Goal: Register for event/course

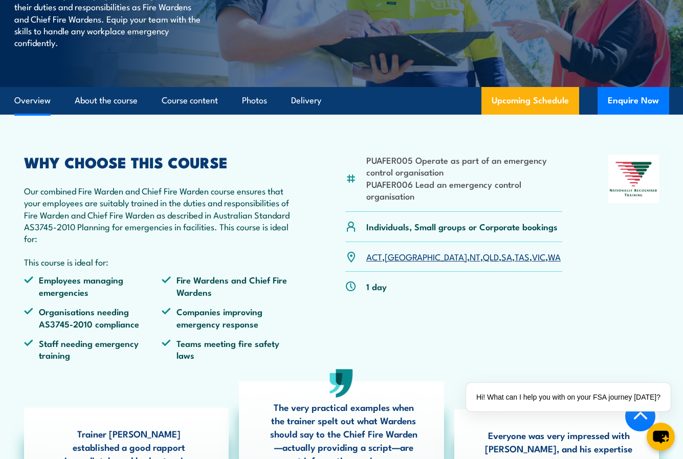
scroll to position [205, 0]
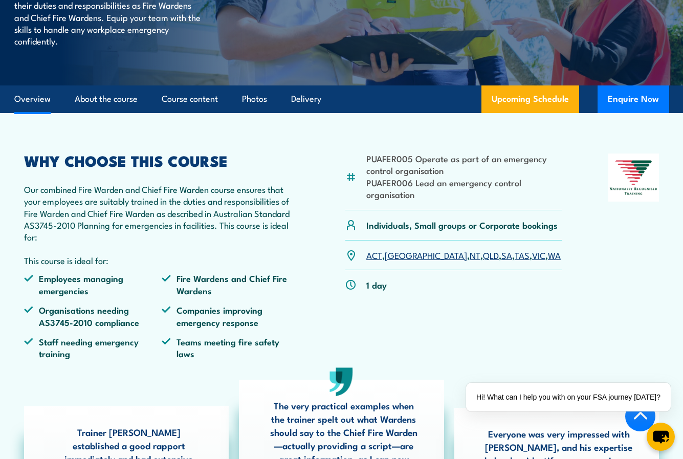
click at [398, 254] on link "[GEOGRAPHIC_DATA]" at bounding box center [426, 255] width 82 height 12
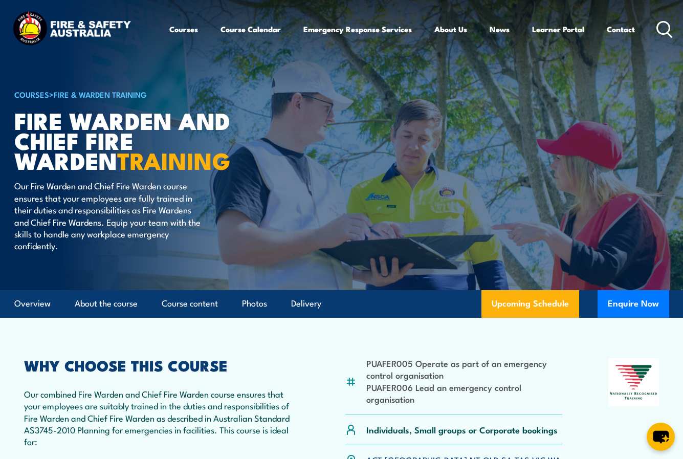
click at [274, 193] on article "COURSES > Fire & Warden Training Fire Warden and Chief Fire Warden TRAINING Our…" at bounding box center [341, 144] width 655 height 290
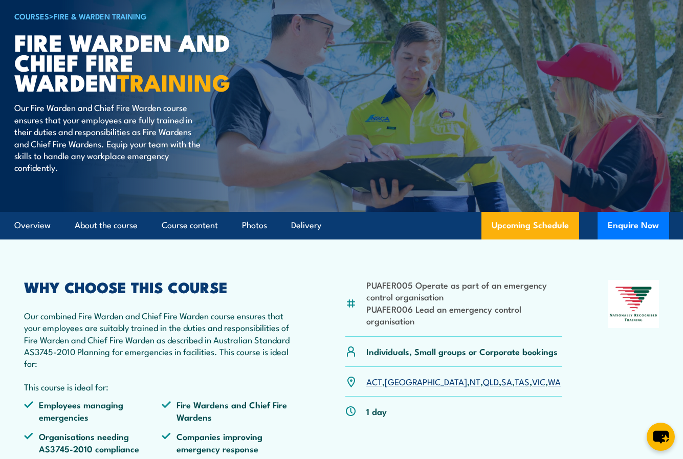
scroll to position [51, 0]
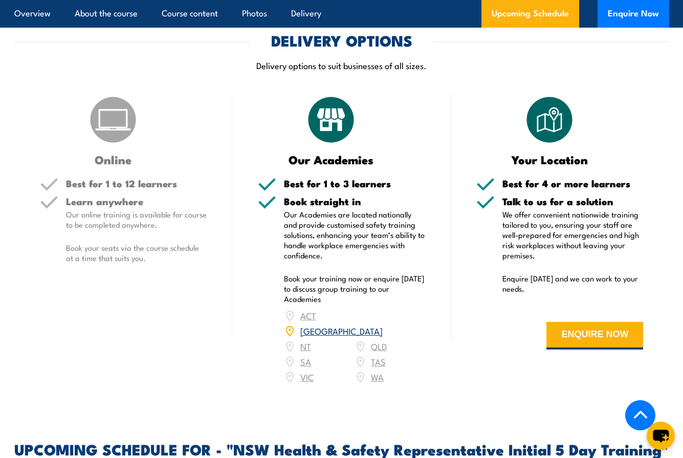
scroll to position [1432, 0]
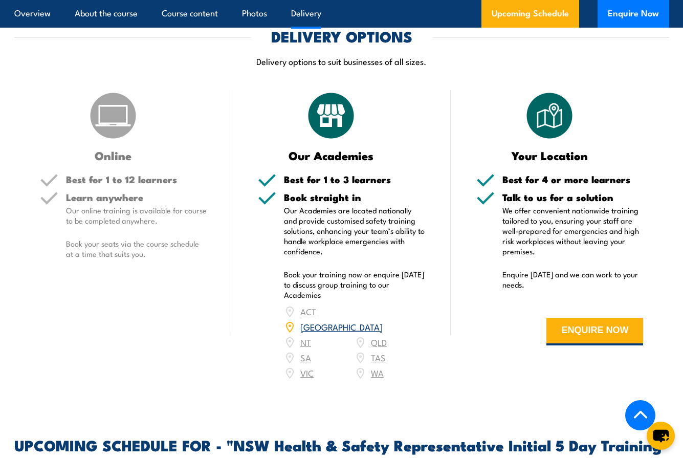
click at [379, 320] on link "NSW" at bounding box center [341, 326] width 82 height 12
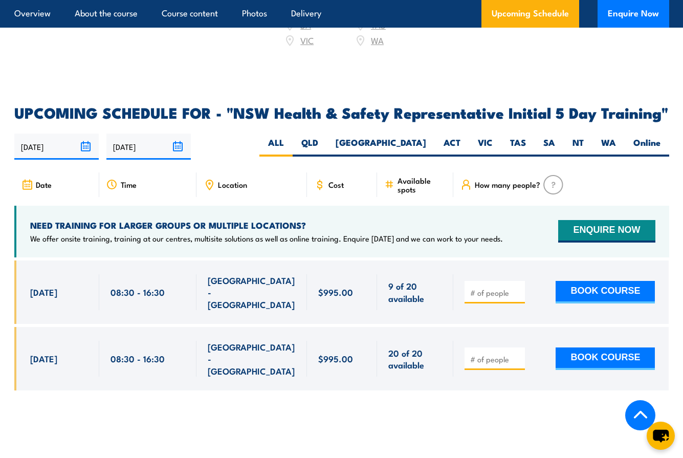
scroll to position [1790, 0]
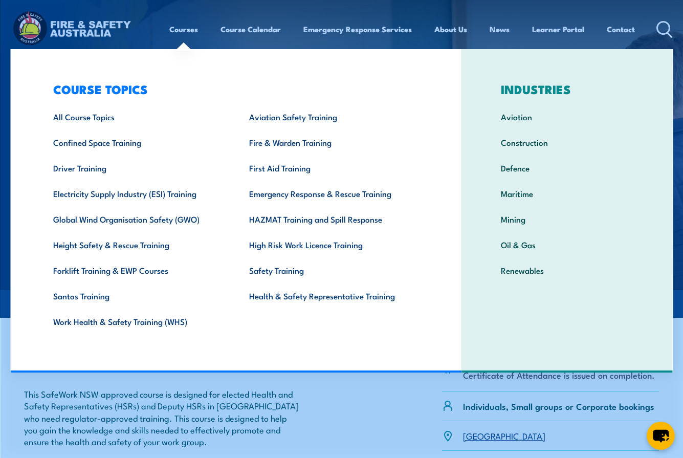
click at [180, 28] on link "Courses" at bounding box center [183, 29] width 29 height 25
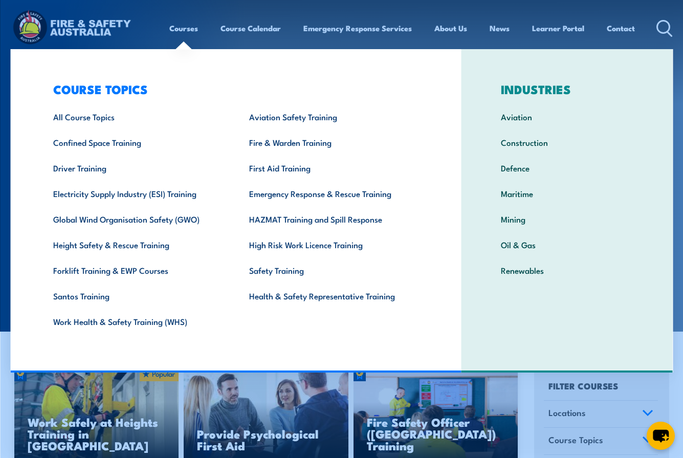
click at [190, 26] on link "Courses" at bounding box center [183, 28] width 29 height 25
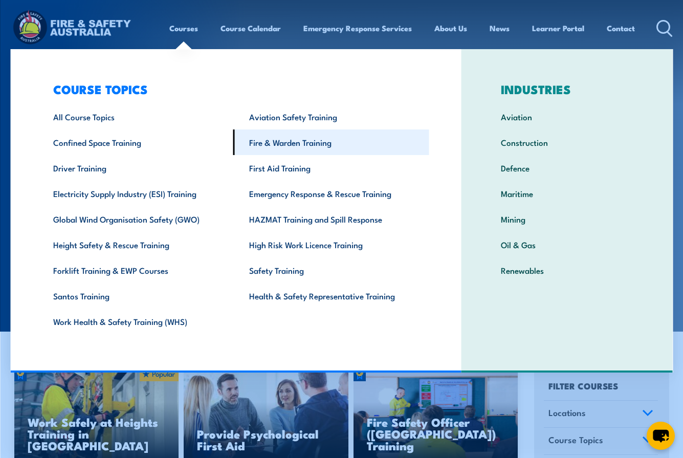
click at [274, 140] on link "Fire & Warden Training" at bounding box center [331, 142] width 196 height 26
click at [261, 142] on link "Fire & Warden Training" at bounding box center [331, 142] width 196 height 26
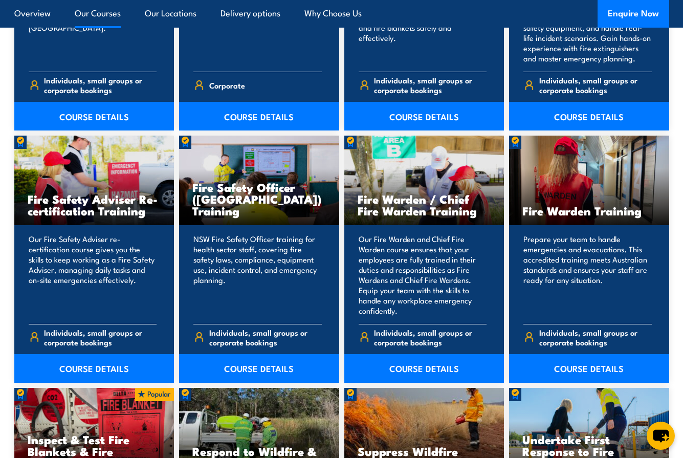
scroll to position [1227, 0]
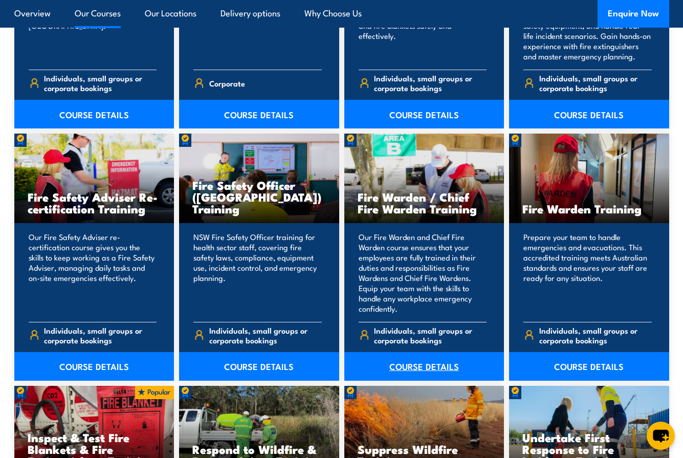
click at [411, 362] on link "COURSE DETAILS" at bounding box center [424, 366] width 160 height 29
click at [407, 365] on link "COURSE DETAILS" at bounding box center [424, 366] width 160 height 29
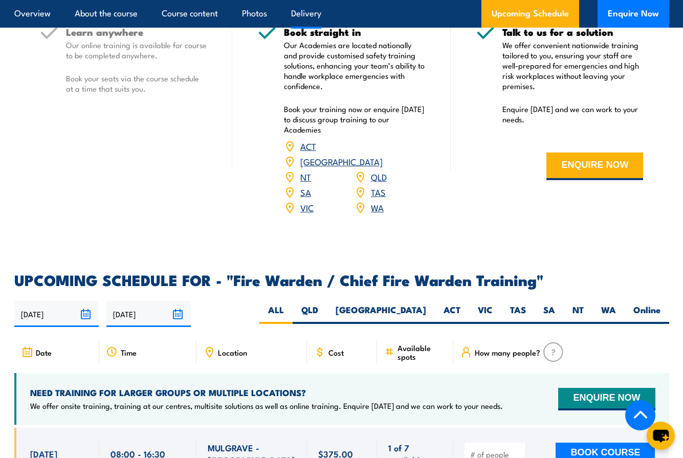
scroll to position [1534, 0]
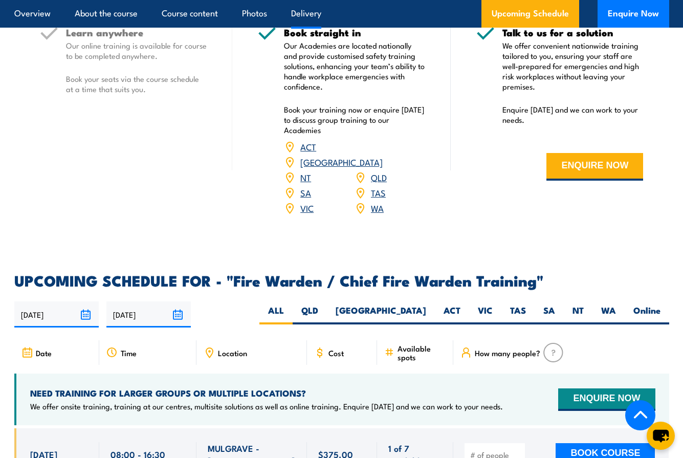
click at [380, 155] on link "[GEOGRAPHIC_DATA]" at bounding box center [341, 161] width 82 height 12
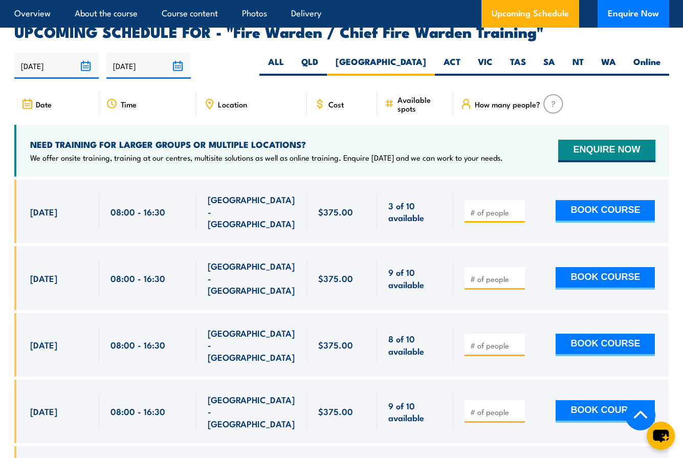
scroll to position [1792, 0]
